Goal: Task Accomplishment & Management: Complete application form

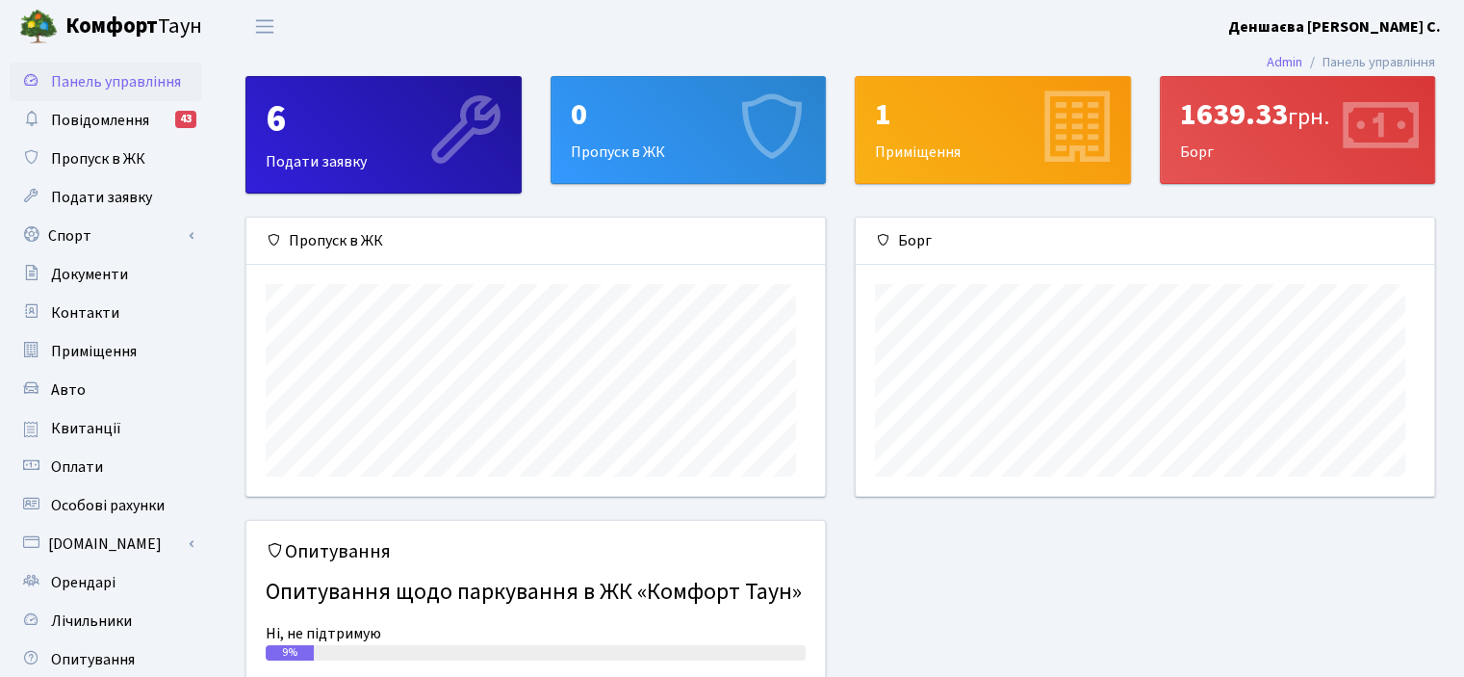
scroll to position [298, 577]
click at [136, 169] on span "Пропуск в ЖК" at bounding box center [98, 158] width 94 height 21
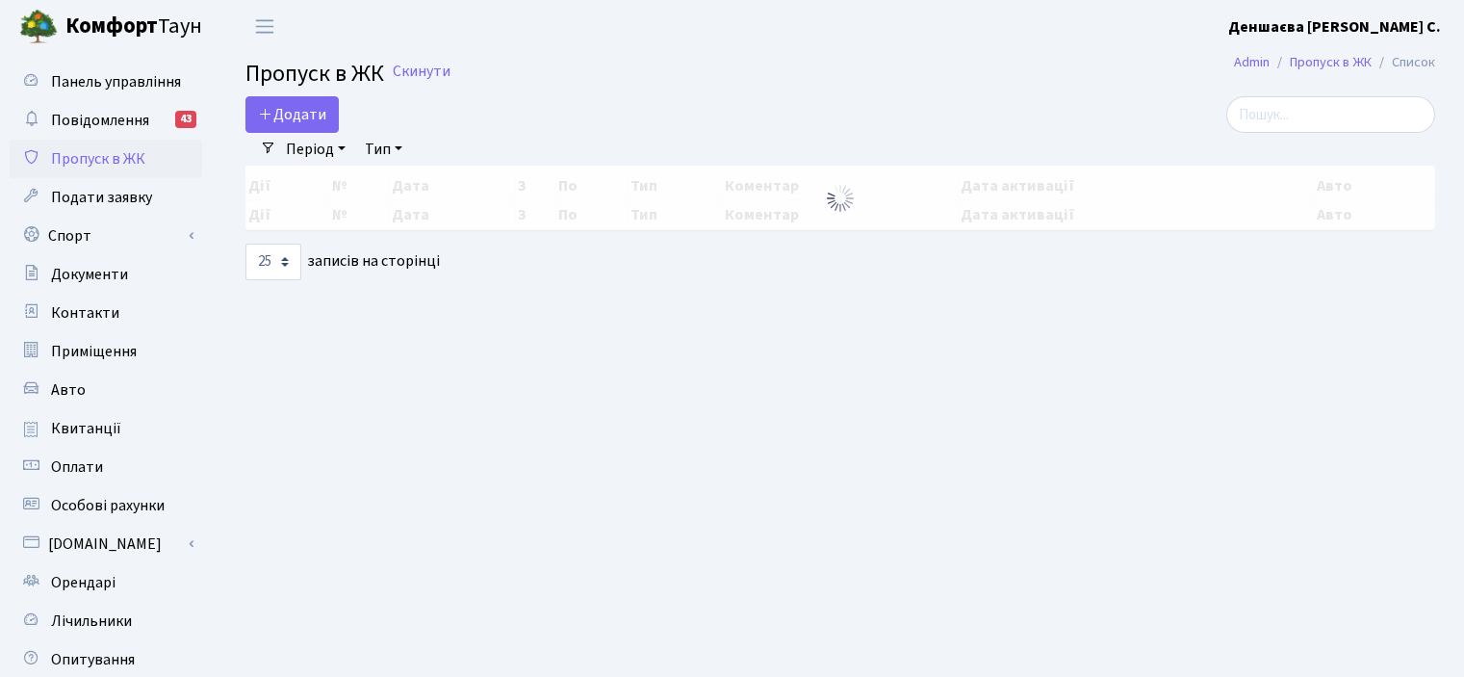
select select "25"
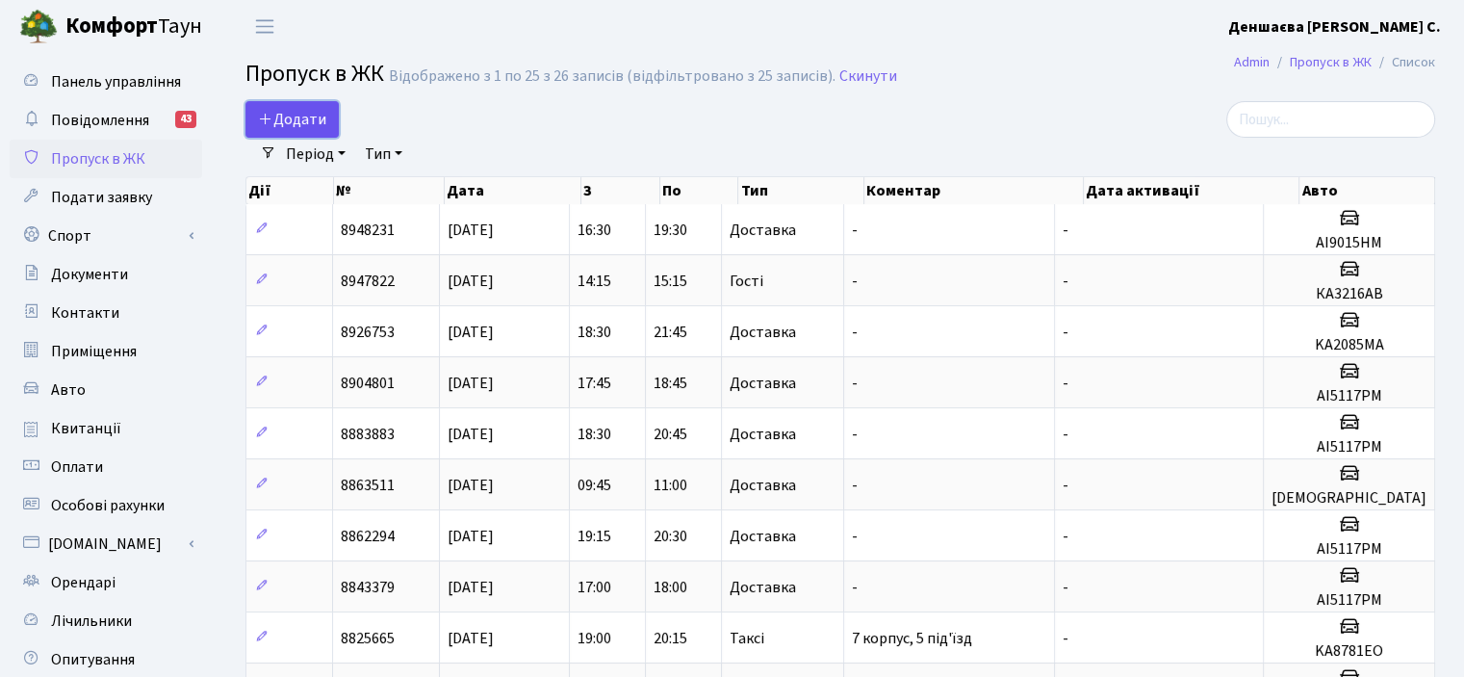
click at [320, 122] on span "Додати" at bounding box center [292, 119] width 68 height 21
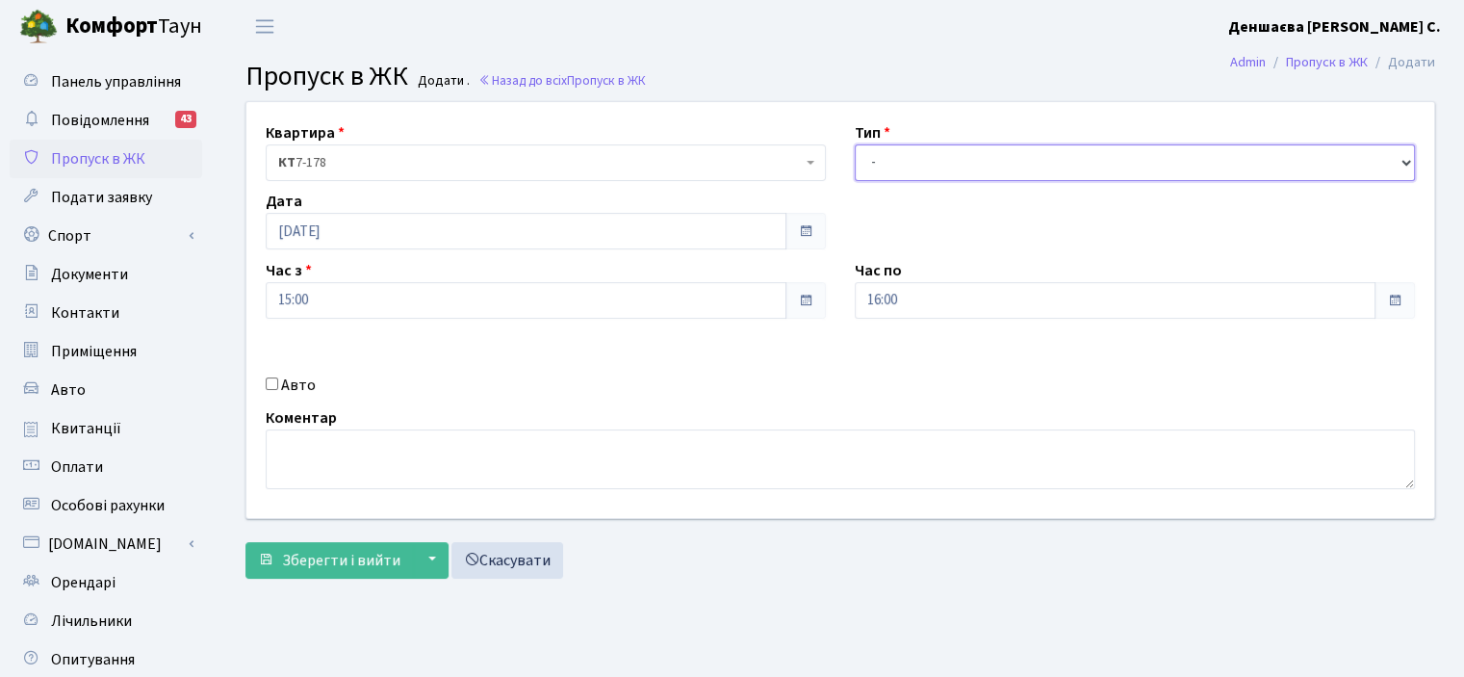
click at [933, 181] on select "- Доставка Таксі Гості Сервіс" at bounding box center [1135, 162] width 560 height 37
select select "2"
click at [855, 166] on select "- Доставка Таксі Гості Сервіс" at bounding box center [1135, 162] width 560 height 37
click at [278, 390] on input "Авто" at bounding box center [272, 383] width 13 height 13
checkbox input "true"
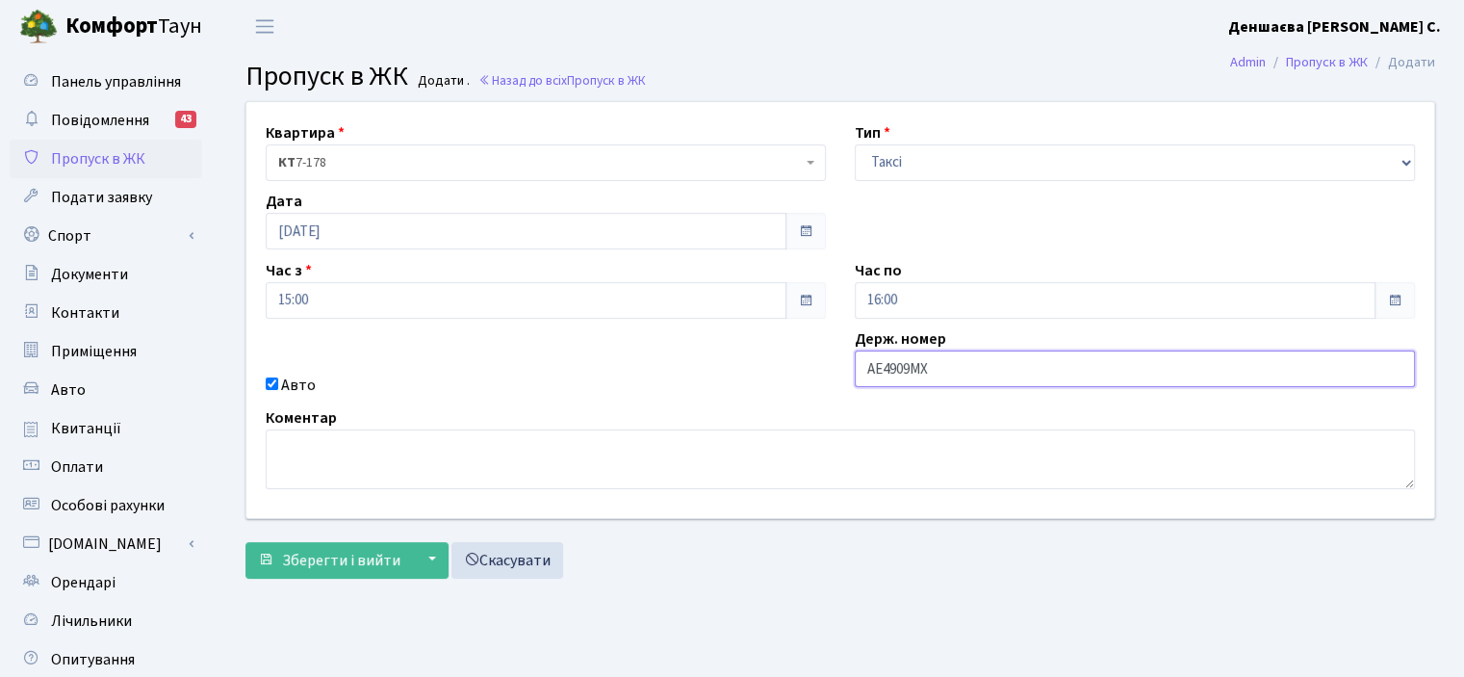
scroll to position [96, 0]
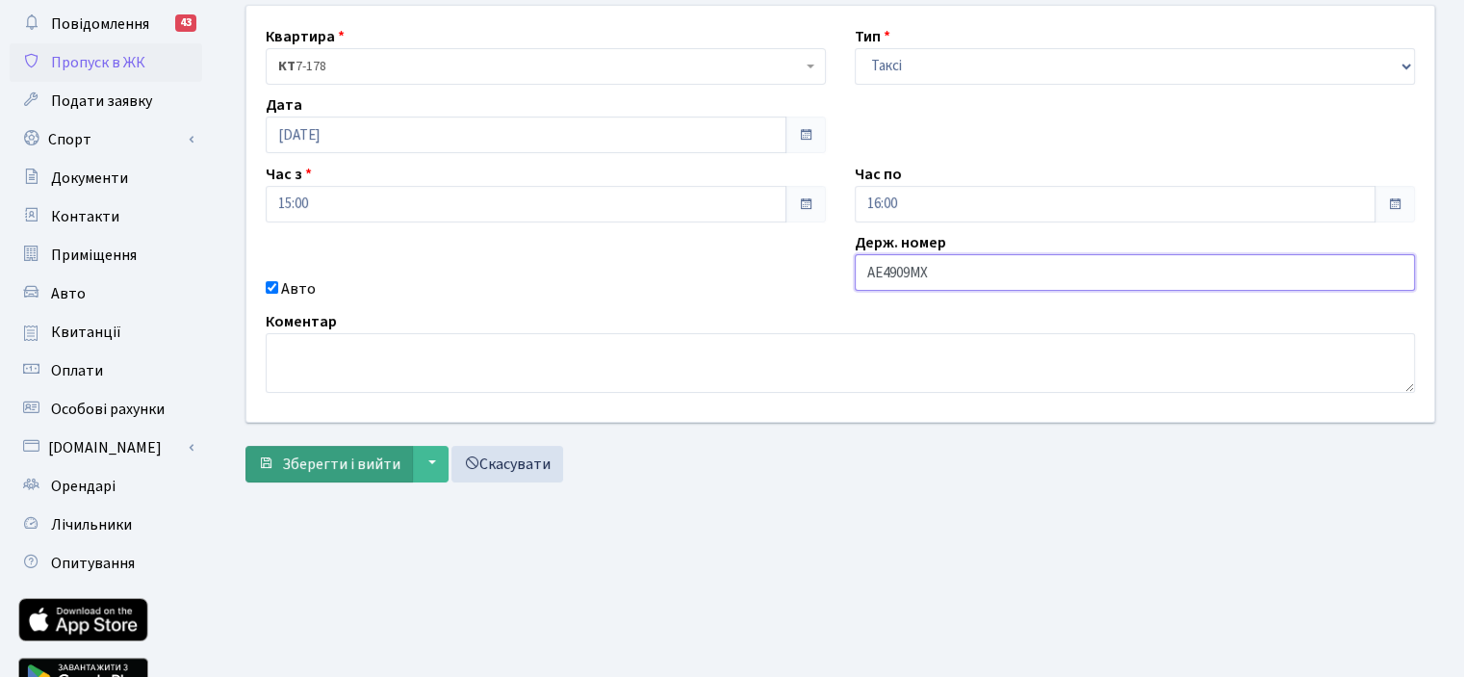
type input "АЕ4909МХ"
click at [366, 482] on button "Зберегти і вийти" at bounding box center [328, 464] width 167 height 37
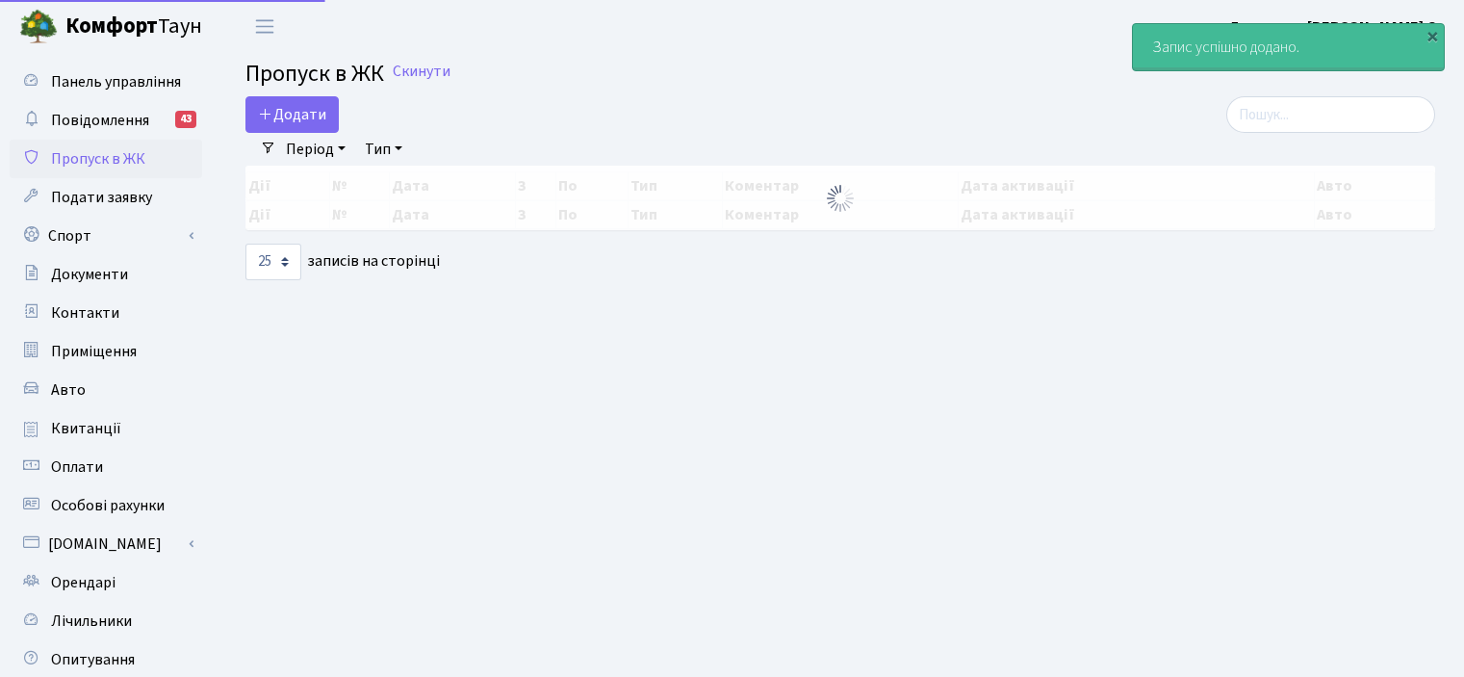
select select "25"
